Goal: Task Accomplishment & Management: Complete application form

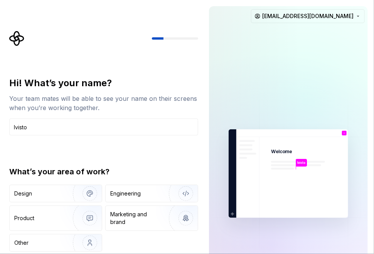
type input "Ivisto"
drag, startPoint x: 373, startPoint y: 40, endPoint x: 373, endPoint y: 98, distance: 57.8
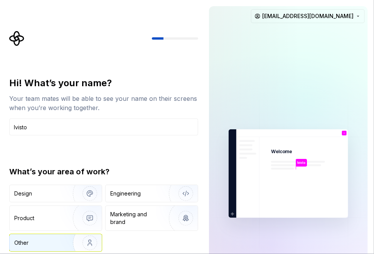
click at [34, 244] on div "Other" at bounding box center [36, 243] width 45 height 8
drag, startPoint x: 373, startPoint y: 20, endPoint x: 372, endPoint y: 93, distance: 72.9
drag, startPoint x: 373, startPoint y: 14, endPoint x: 370, endPoint y: 128, distance: 113.8
click at [49, 130] on input "Ivisto" at bounding box center [103, 127] width 189 height 17
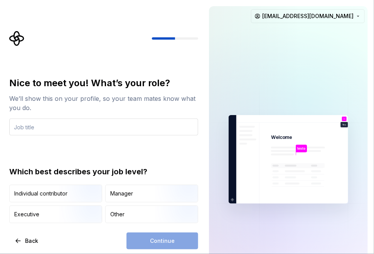
click at [52, 130] on input "text" at bounding box center [103, 127] width 189 height 17
type input "creminal"
click at [165, 242] on div "Continue" at bounding box center [162, 241] width 72 height 17
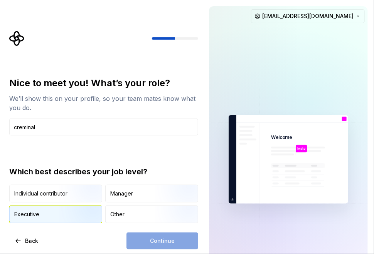
click at [66, 212] on img "button" at bounding box center [83, 224] width 49 height 52
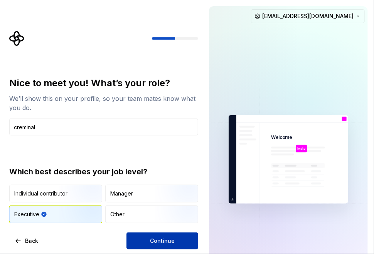
drag, startPoint x: 157, startPoint y: 242, endPoint x: 162, endPoint y: 234, distance: 10.0
click at [160, 237] on span "Continue" at bounding box center [162, 241] width 25 height 8
